Goal: Task Accomplishment & Management: Manage account settings

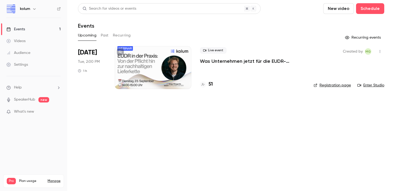
click at [21, 29] on div "Events" at bounding box center [15, 29] width 19 height 5
click at [210, 86] on h4 "51" at bounding box center [210, 84] width 4 height 7
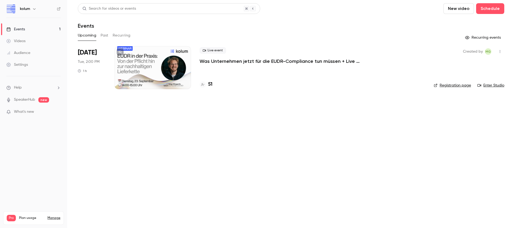
click at [258, 61] on p "Was Unternehmen jetzt für die EUDR-Compliance tun müssen + Live Q&A" at bounding box center [280, 61] width 161 height 6
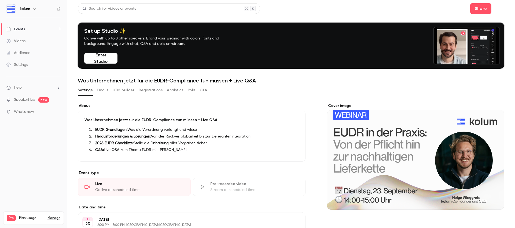
click at [501, 7] on icon "button" at bounding box center [500, 9] width 4 height 4
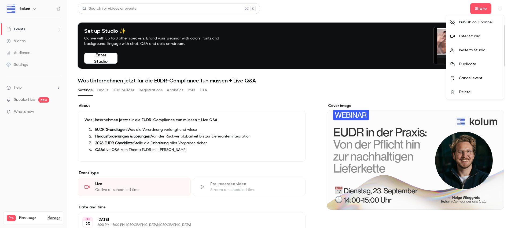
click at [476, 37] on div "Enter Studio" at bounding box center [479, 36] width 41 height 5
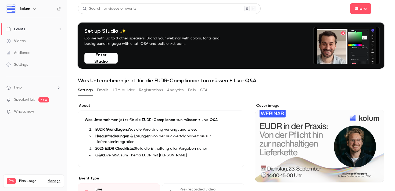
click at [383, 6] on button "button" at bounding box center [379, 8] width 9 height 9
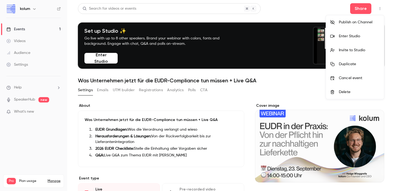
click at [359, 10] on div at bounding box center [197, 95] width 395 height 191
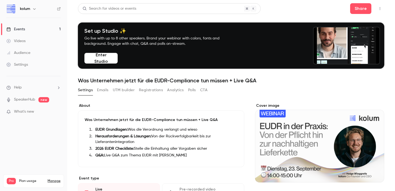
click at [359, 10] on button "Share" at bounding box center [360, 8] width 21 height 11
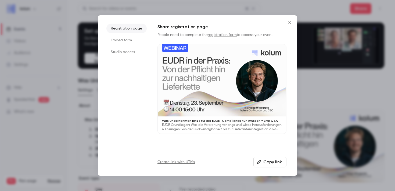
click at [129, 42] on li "Embed form" at bounding box center [126, 40] width 40 height 10
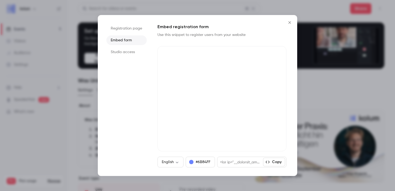
click at [129, 53] on li "Studio access" at bounding box center [126, 52] width 40 height 10
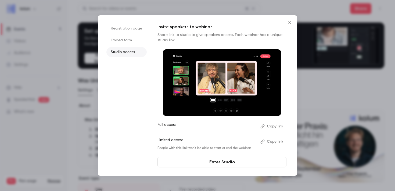
click at [272, 125] on button "Copy link" at bounding box center [272, 126] width 28 height 9
click at [289, 21] on icon "Close" at bounding box center [289, 22] width 6 height 4
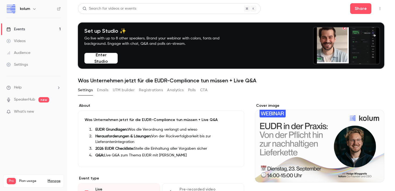
click at [33, 32] on link "Events 1" at bounding box center [33, 29] width 67 height 12
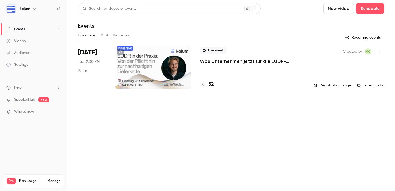
click at [215, 83] on div "52" at bounding box center [252, 84] width 105 height 7
click at [211, 84] on h4 "52" at bounding box center [210, 84] width 5 height 7
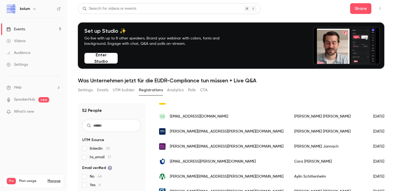
scroll to position [617, 0]
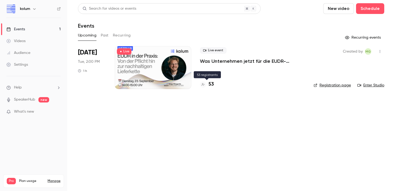
click at [211, 86] on h4 "53" at bounding box center [210, 84] width 5 height 7
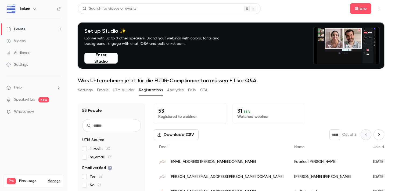
click at [46, 28] on link "Events 1" at bounding box center [33, 29] width 67 height 12
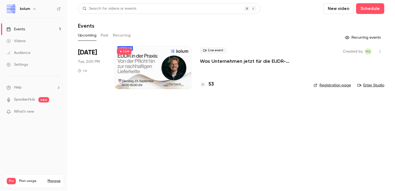
click at [213, 84] on h4 "53" at bounding box center [210, 84] width 5 height 7
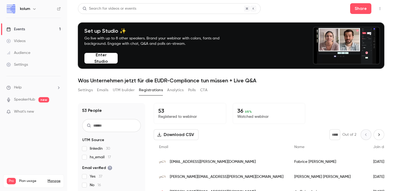
click at [234, 116] on div "36 68 % Watched webinar" at bounding box center [268, 113] width 72 height 21
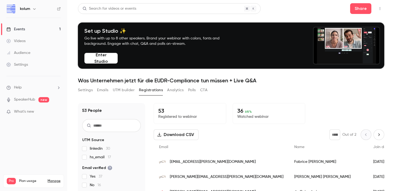
click at [240, 111] on p "36 68 %" at bounding box center [268, 111] width 63 height 6
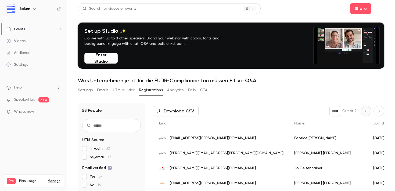
scroll to position [25, 0]
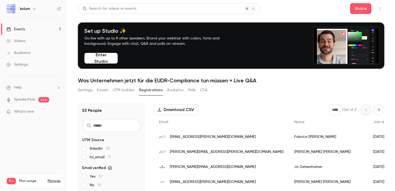
click at [176, 88] on button "Analytics" at bounding box center [175, 90] width 17 height 9
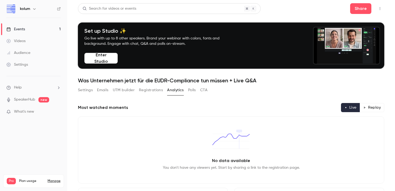
click at [84, 88] on button "Settings" at bounding box center [85, 90] width 15 height 9
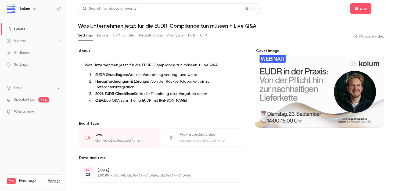
click at [174, 36] on button "Analytics" at bounding box center [175, 35] width 17 height 9
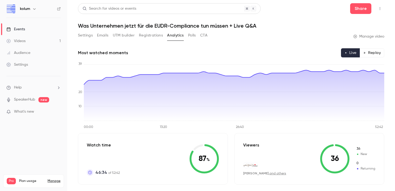
click at [192, 39] on button "Polls" at bounding box center [192, 35] width 8 height 9
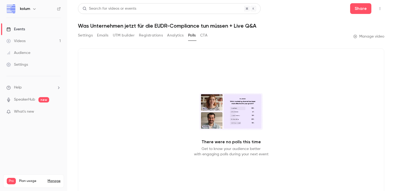
click at [173, 37] on button "Analytics" at bounding box center [175, 35] width 17 height 9
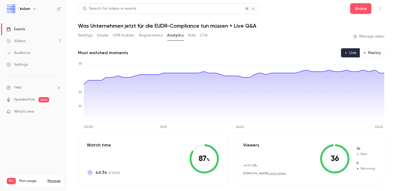
click at [203, 36] on button "CTA" at bounding box center [203, 35] width 7 height 9
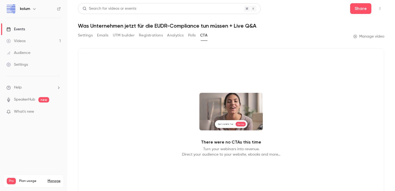
click at [152, 41] on div "Settings Emails UTM builder Registrations Analytics Polls CTA" at bounding box center [142, 36] width 129 height 11
click at [150, 35] on button "Registrations" at bounding box center [151, 35] width 24 height 9
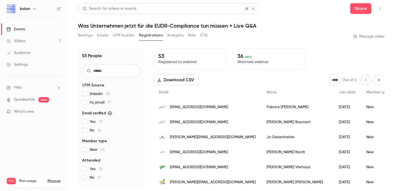
click at [169, 37] on button "Analytics" at bounding box center [175, 35] width 17 height 9
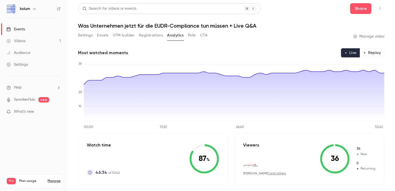
click at [145, 36] on button "Registrations" at bounding box center [151, 35] width 24 height 9
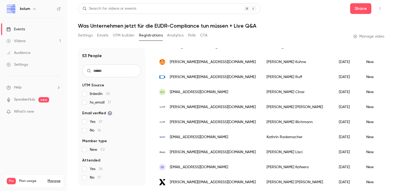
scroll to position [270, 0]
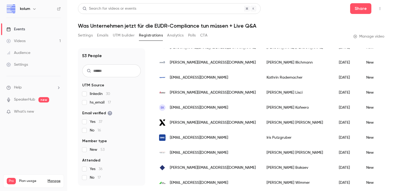
click at [173, 32] on button "Analytics" at bounding box center [175, 35] width 17 height 9
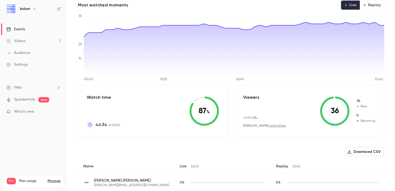
scroll to position [50, 0]
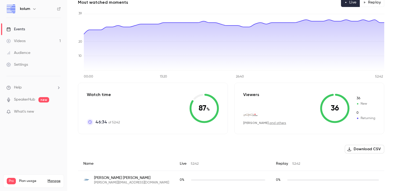
click at [249, 96] on p "Viewers" at bounding box center [251, 95] width 16 height 6
click at [361, 150] on button "Download CSV" at bounding box center [363, 149] width 39 height 9
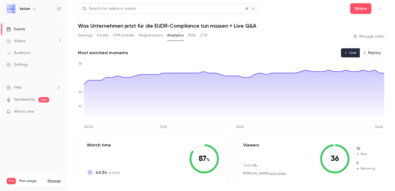
click at [191, 35] on button "Polls" at bounding box center [192, 35] width 8 height 9
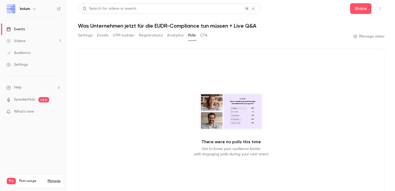
click at [206, 35] on button "CTA" at bounding box center [203, 35] width 7 height 9
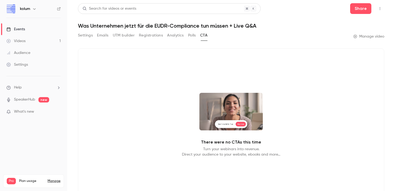
click at [24, 43] on div "Videos" at bounding box center [15, 40] width 19 height 5
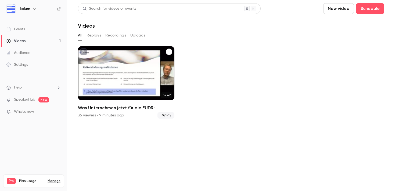
click at [134, 64] on div "Was Unternehmen jetzt für die EUDR-Compliance tun müssen + Live Q&A" at bounding box center [126, 73] width 96 height 54
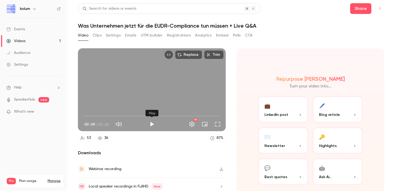
click at [151, 125] on button "Play" at bounding box center [151, 124] width 11 height 11
click at [219, 124] on button "Full screen" at bounding box center [217, 124] width 11 height 11
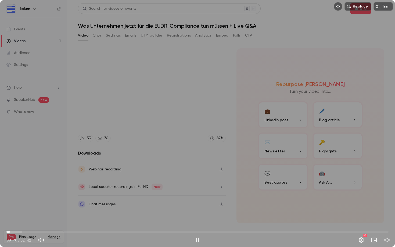
click at [86, 191] on span "00:28" at bounding box center [197, 231] width 382 height 9
click at [174, 191] on span "11:09" at bounding box center [197, 231] width 382 height 9
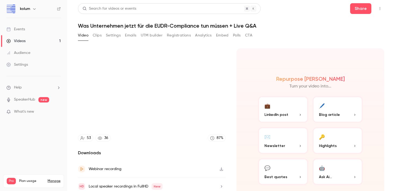
scroll to position [21, 0]
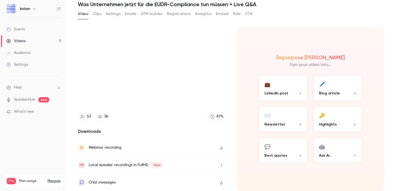
click at [224, 164] on button "button" at bounding box center [221, 165] width 9 height 9
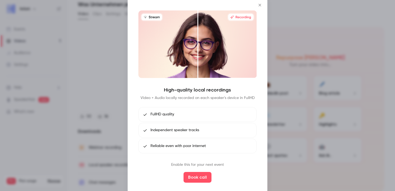
click at [260, 5] on icon "Close" at bounding box center [259, 5] width 6 height 4
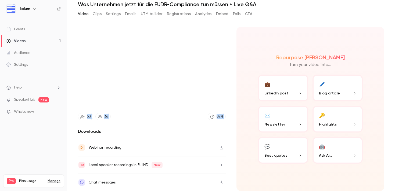
drag, startPoint x: 190, startPoint y: 126, endPoint x: 132, endPoint y: 7, distance: 132.7
click at [132, 8] on div "Search for videos or events Share Was Unternehmen jetzt für die EUDR-Compliance…" at bounding box center [231, 74] width 306 height 185
type input "******"
click at [128, 14] on button "Emails" at bounding box center [130, 14] width 11 height 9
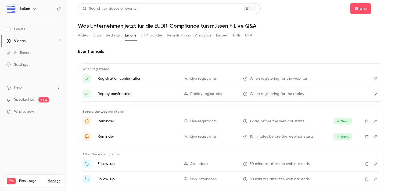
click at [96, 35] on button "Clips" at bounding box center [97, 35] width 9 height 9
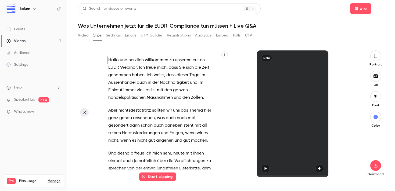
click at [118, 34] on button "Settings" at bounding box center [113, 35] width 15 height 9
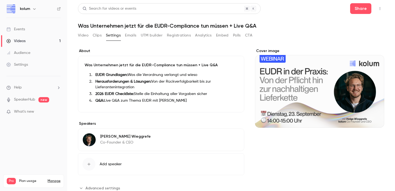
click at [146, 31] on div "**********" at bounding box center [231, 95] width 306 height 185
click at [131, 37] on button "Emails" at bounding box center [130, 35] width 11 height 9
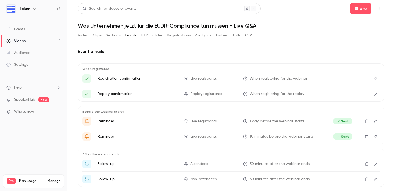
click at [158, 37] on button "UTM builder" at bounding box center [152, 35] width 22 height 9
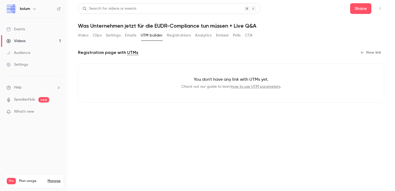
click at [174, 37] on button "Registrations" at bounding box center [179, 35] width 24 height 9
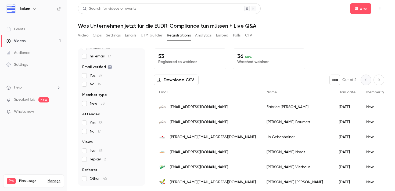
click at [203, 39] on button "Analytics" at bounding box center [203, 35] width 17 height 9
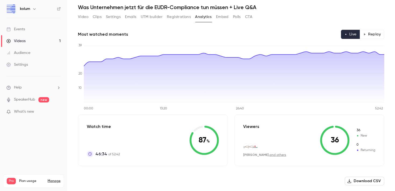
scroll to position [9, 0]
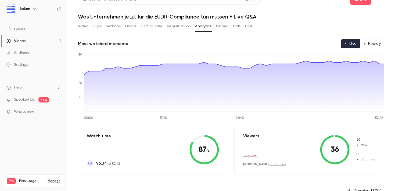
click at [219, 23] on button "Embed" at bounding box center [222, 26] width 13 height 9
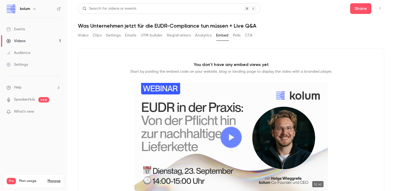
click at [236, 36] on button "Polls" at bounding box center [237, 35] width 8 height 9
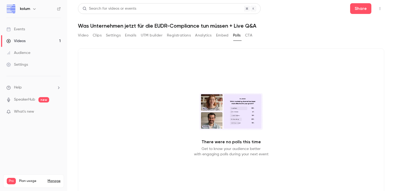
click at [250, 35] on button "CTA" at bounding box center [248, 35] width 7 height 9
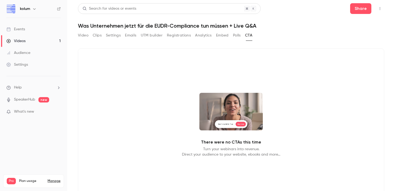
click at [236, 37] on button "Polls" at bounding box center [237, 35] width 8 height 9
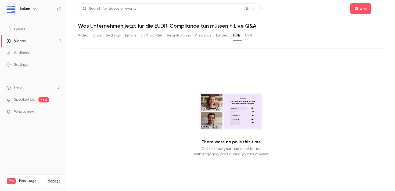
click at [35, 39] on link "Videos 1" at bounding box center [33, 41] width 67 height 12
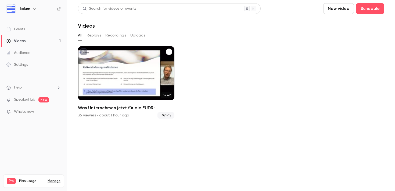
click at [126, 59] on div "Was Unternehmen jetzt für die EUDR-Compliance tun müssen + Live Q&A" at bounding box center [126, 73] width 96 height 54
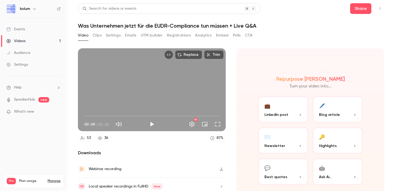
click at [126, 34] on button "Emails" at bounding box center [130, 35] width 11 height 9
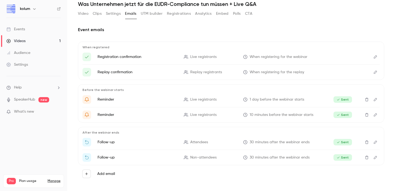
scroll to position [24, 0]
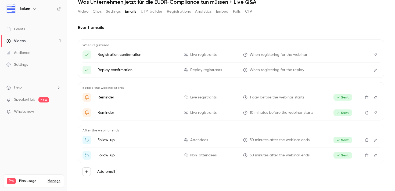
click at [377, 139] on button "Edit" at bounding box center [375, 140] width 9 height 9
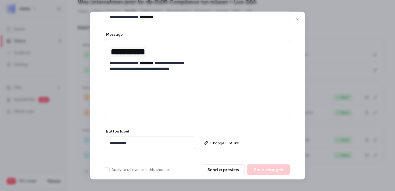
scroll to position [78, 0]
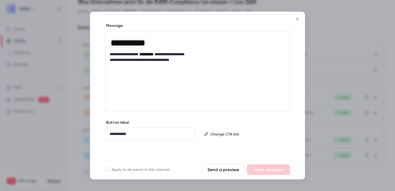
click at [329, 49] on div at bounding box center [197, 95] width 395 height 191
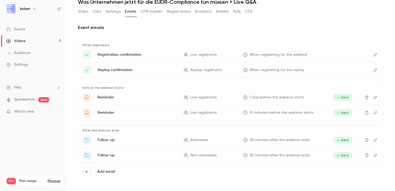
click at [377, 138] on icon "Edit" at bounding box center [375, 140] width 4 height 4
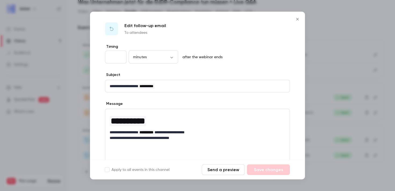
click at [224, 172] on button "Send a preview" at bounding box center [223, 170] width 43 height 11
click at [321, 32] on div at bounding box center [197, 95] width 395 height 191
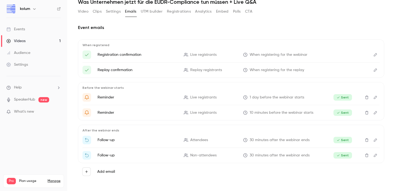
click at [374, 143] on button "Edit" at bounding box center [375, 140] width 9 height 9
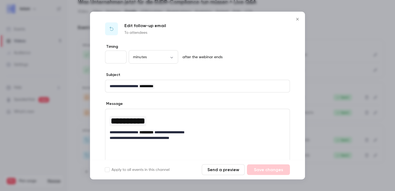
click at [342, 54] on div at bounding box center [197, 95] width 395 height 191
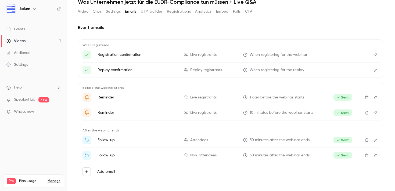
click at [375, 155] on icon "Edit" at bounding box center [375, 156] width 4 height 4
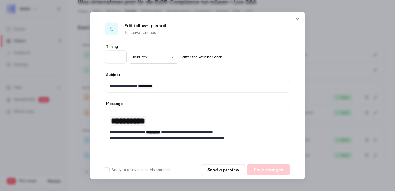
click at [328, 29] on div at bounding box center [197, 95] width 395 height 191
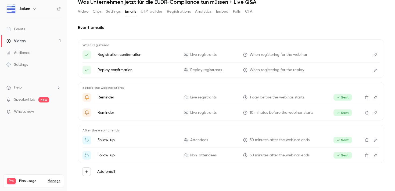
scroll to position [0, 0]
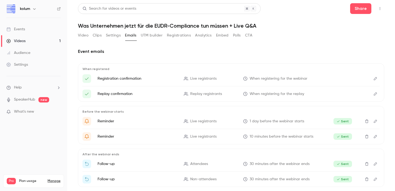
click at [38, 31] on link "Events" at bounding box center [33, 29] width 67 height 12
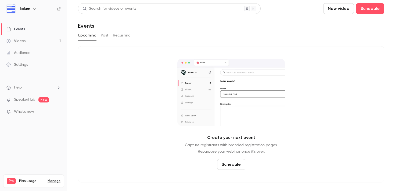
click at [32, 32] on link "Events" at bounding box center [33, 29] width 67 height 12
click at [37, 39] on link "Videos 1" at bounding box center [33, 41] width 67 height 12
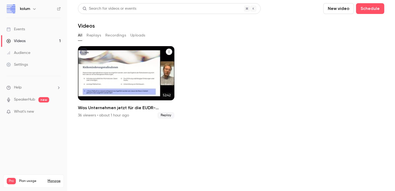
click at [103, 71] on div "Was Unternehmen jetzt für die EUDR-Compliance tun müssen + Live Q&A" at bounding box center [126, 73] width 96 height 54
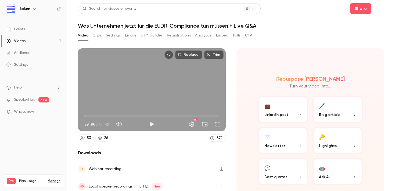
click at [113, 36] on button "Settings" at bounding box center [113, 35] width 15 height 9
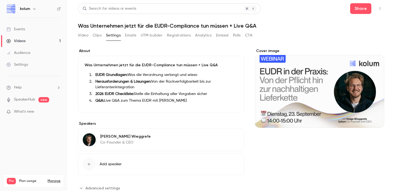
click at [101, 35] on button "Clips" at bounding box center [97, 35] width 9 height 9
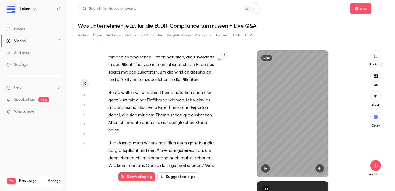
scroll to position [282, 0]
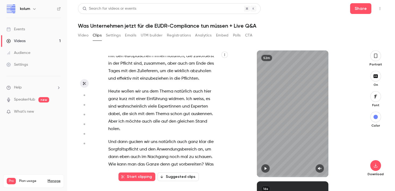
click at [118, 35] on button "Settings" at bounding box center [113, 35] width 15 height 9
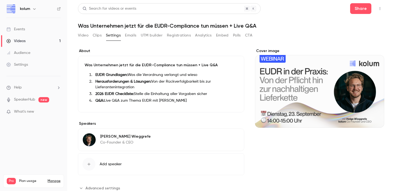
click at [133, 34] on button "Emails" at bounding box center [130, 35] width 11 height 9
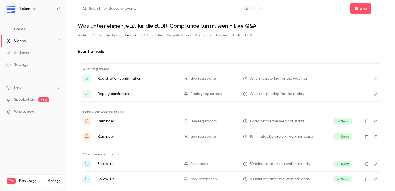
click at [146, 34] on button "UTM builder" at bounding box center [152, 35] width 22 height 9
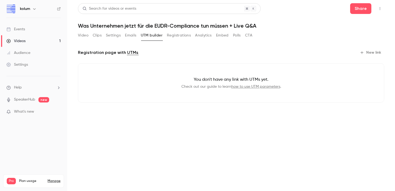
click at [170, 34] on button "Registrations" at bounding box center [179, 35] width 24 height 9
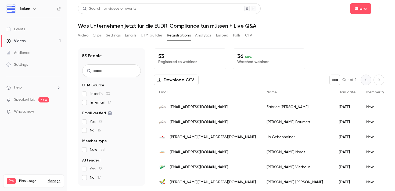
click at [196, 36] on button "Analytics" at bounding box center [203, 35] width 17 height 9
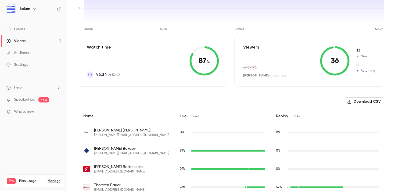
scroll to position [108, 0]
